Goal: Task Accomplishment & Management: Manage account settings

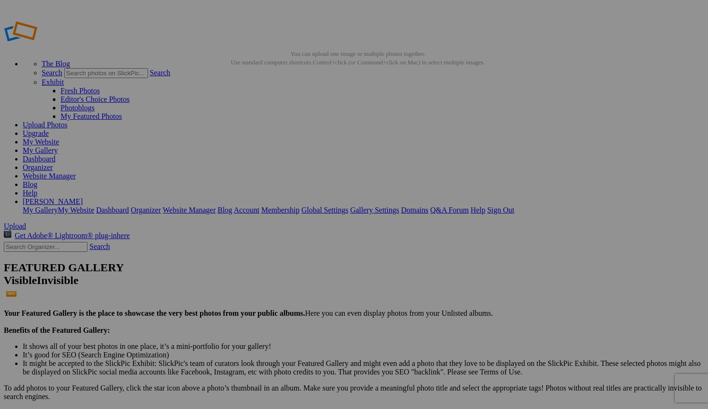
scroll to position [148, 0]
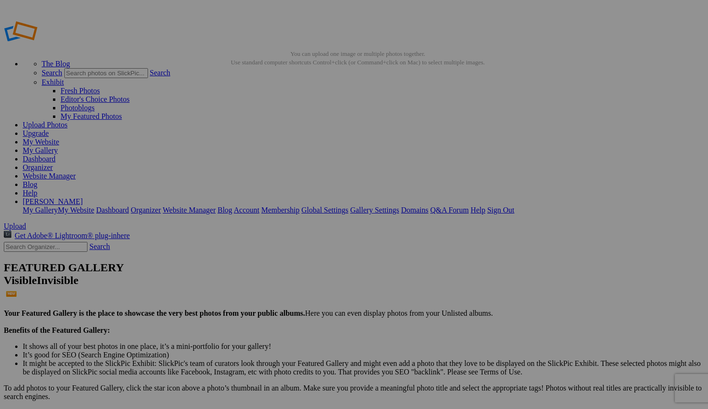
click at [53, 163] on link "Organizer" at bounding box center [38, 167] width 30 height 8
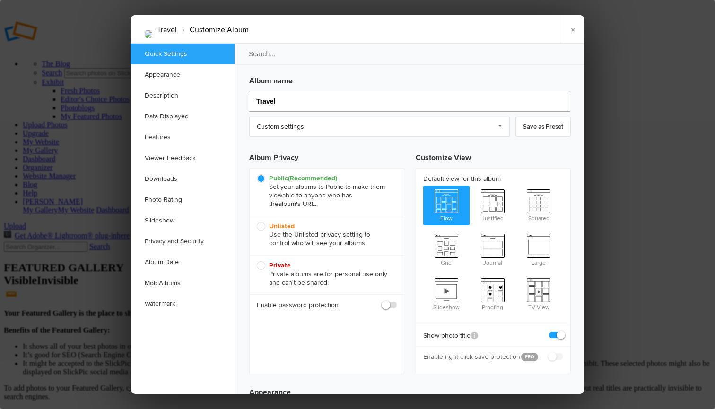
click at [265, 98] on input "Travel" at bounding box center [410, 101] width 322 height 21
type input "P"
click at [272, 81] on h3 "Album name" at bounding box center [410, 78] width 322 height 15
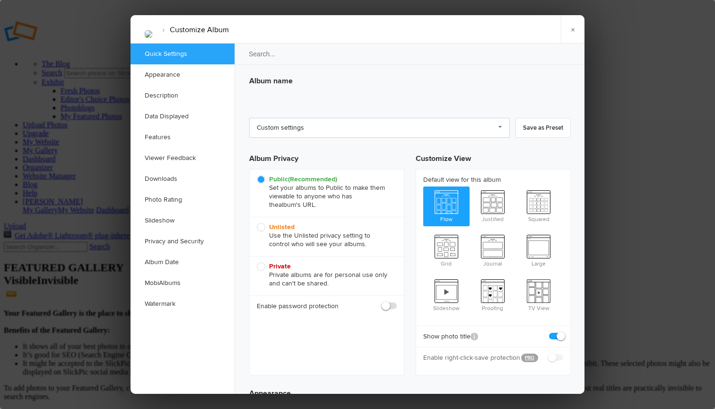
click at [303, 124] on link "Custom settings" at bounding box center [379, 128] width 261 height 20
click at [341, 76] on h3 "Album name" at bounding box center [410, 78] width 322 height 15
click at [279, 78] on h3 "Album name" at bounding box center [410, 78] width 322 height 15
click at [571, 27] on link "×" at bounding box center [573, 29] width 24 height 28
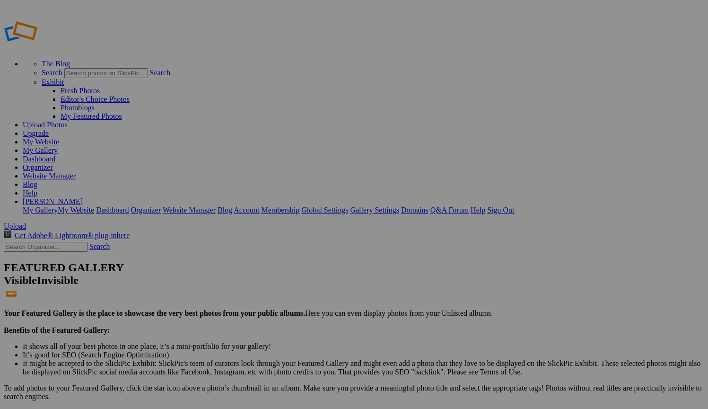
type input "My Portfolio"
click at [59, 138] on link "My Website" at bounding box center [41, 142] width 36 height 8
click at [76, 172] on link "Website Manager" at bounding box center [49, 176] width 53 height 8
